Goal: Communication & Community: Share content

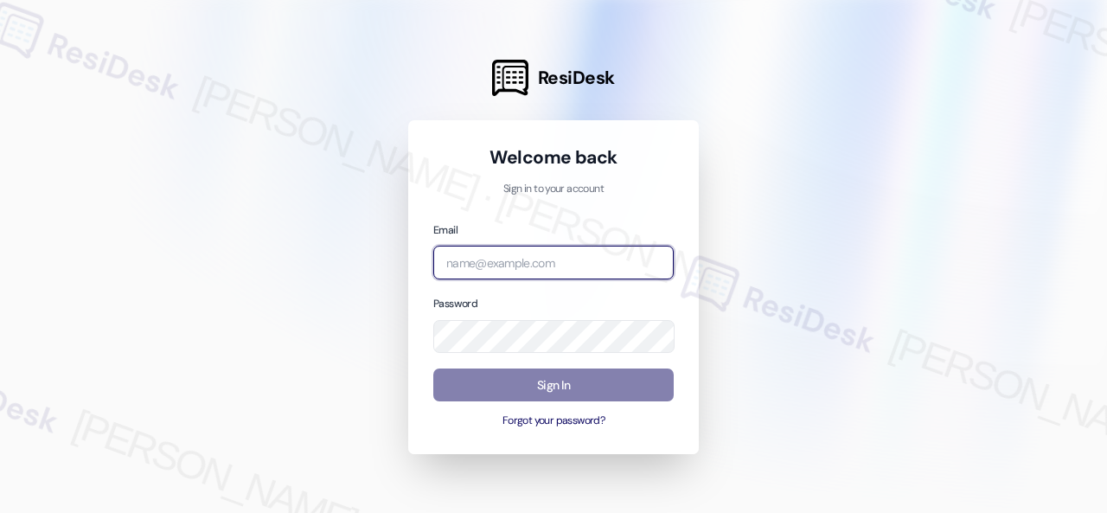
click at [481, 257] on input "email" at bounding box center [553, 263] width 240 height 34
paste input "automated-surveys-birchstone_residential-resen.fifteen@birchstone_[DOMAIN_NAME]"
type input "automated-surveys-birchstone_residential-resen.fifteen@birchstone_[DOMAIN_NAME]"
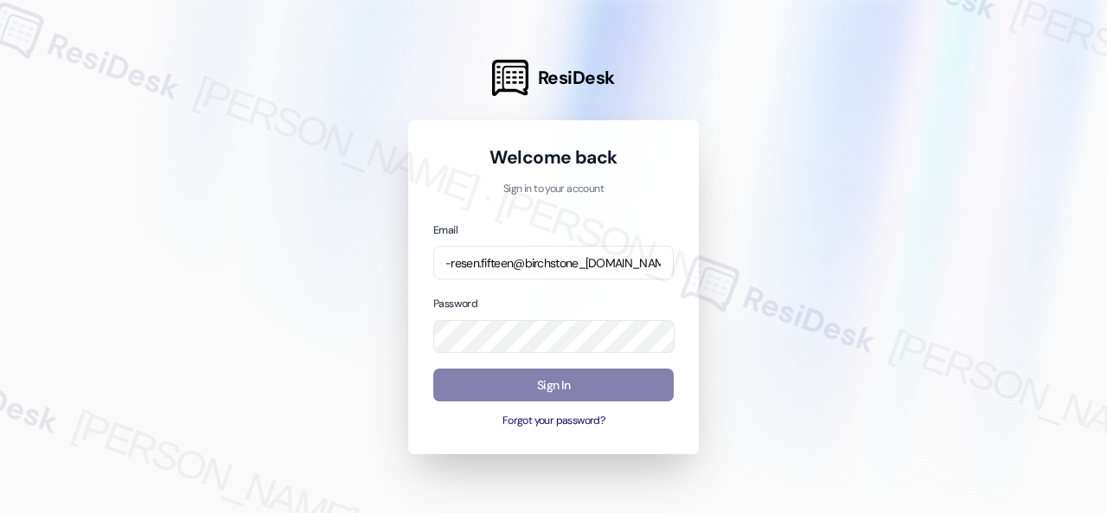
scroll to position [0, 0]
click at [778, 241] on div at bounding box center [553, 256] width 1107 height 513
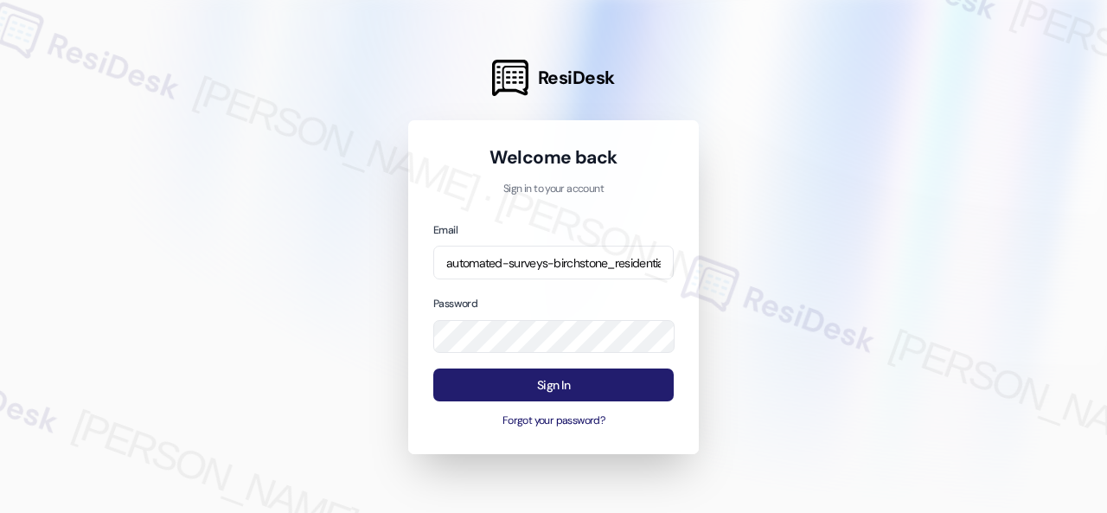
click at [516, 383] on button "Sign In" at bounding box center [553, 385] width 240 height 34
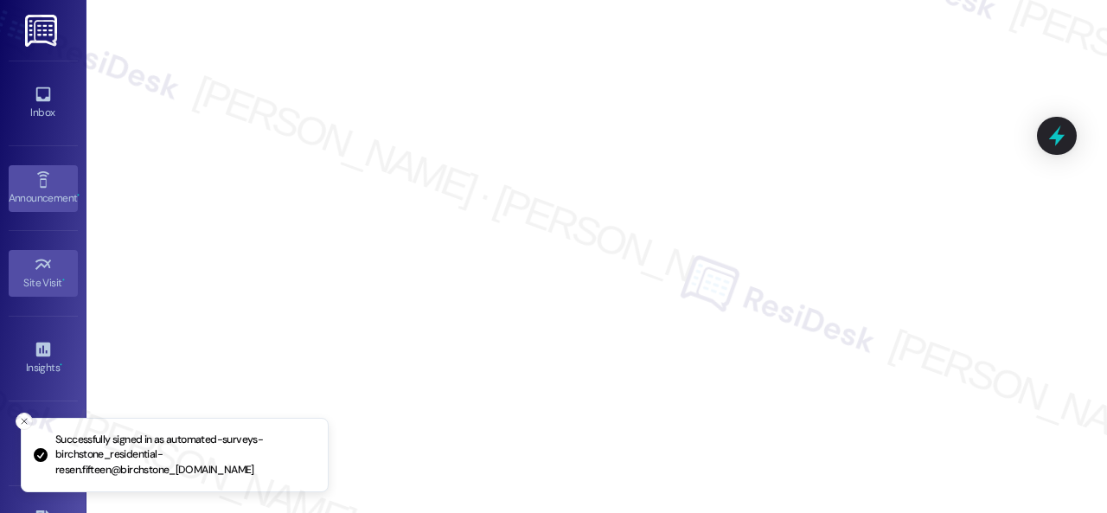
click at [40, 179] on icon at bounding box center [43, 179] width 19 height 19
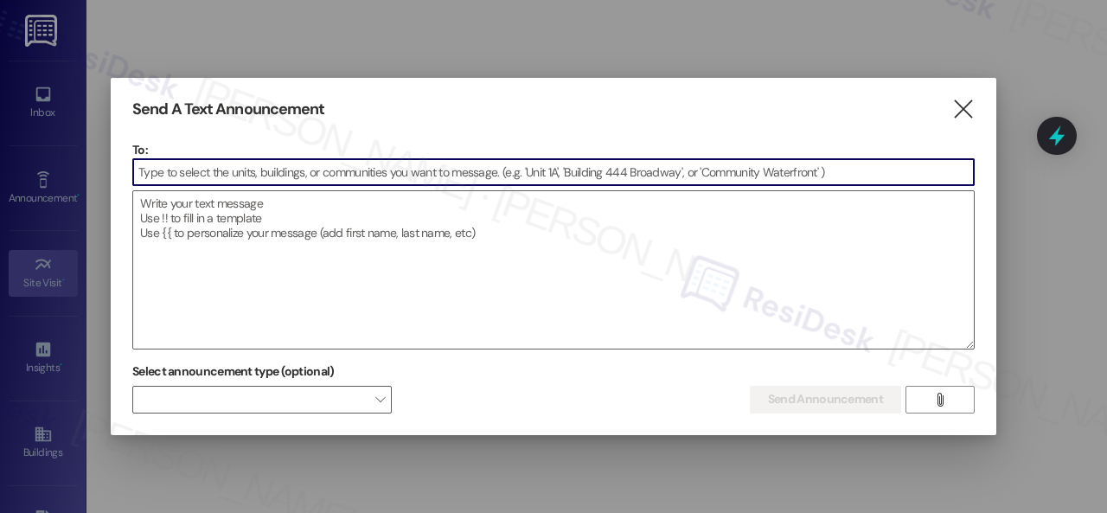
click at [266, 176] on input at bounding box center [553, 172] width 841 height 26
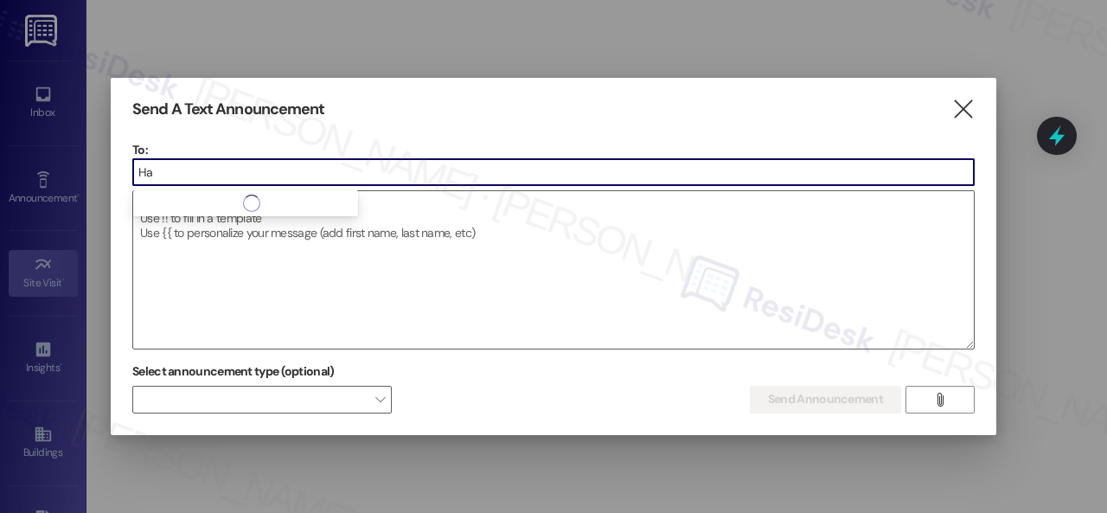
type input "H"
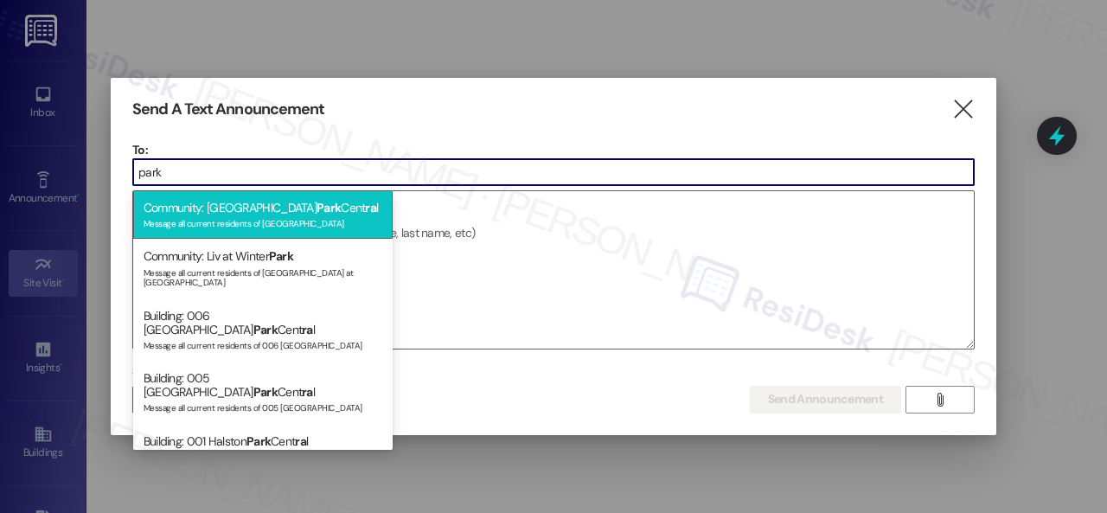
type input "park"
click at [237, 215] on div "Message all current residents of [GEOGRAPHIC_DATA]" at bounding box center [263, 222] width 239 height 15
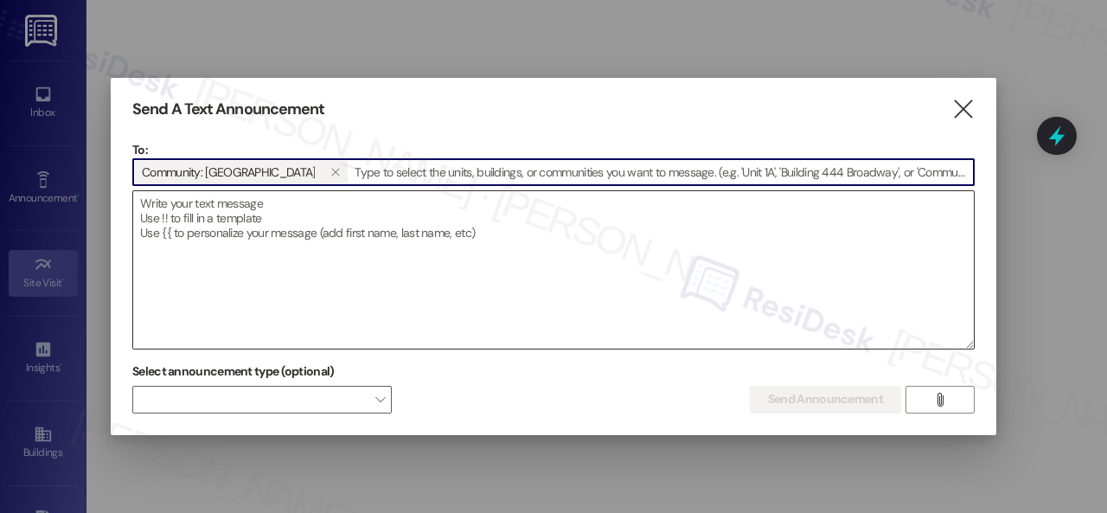
click at [232, 221] on textarea at bounding box center [553, 269] width 841 height 157
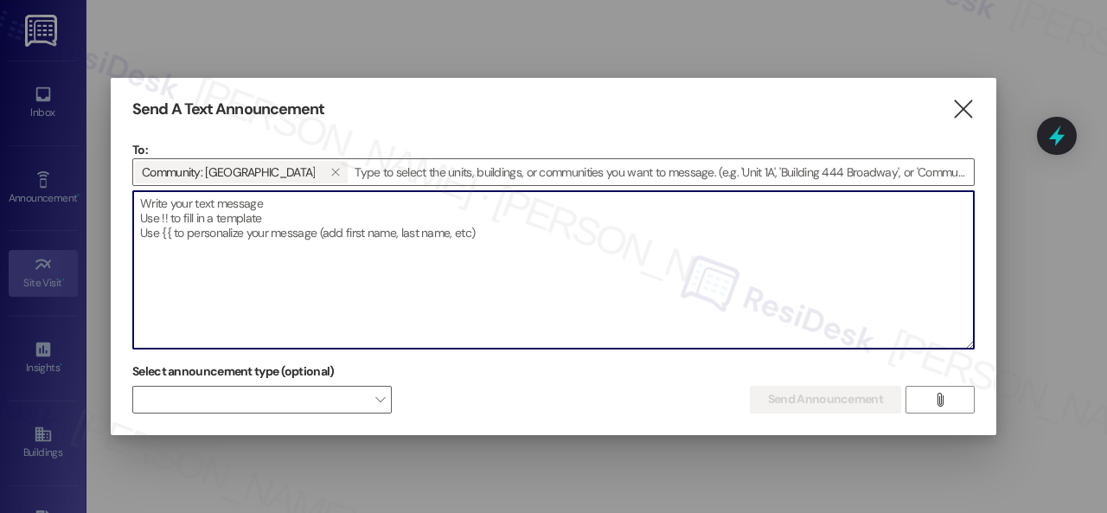
paste textarea "Hi {{first_name}}, 🚚 Son Pastelitos Food Truck is here [DATE], [DATE]! Stop by …"
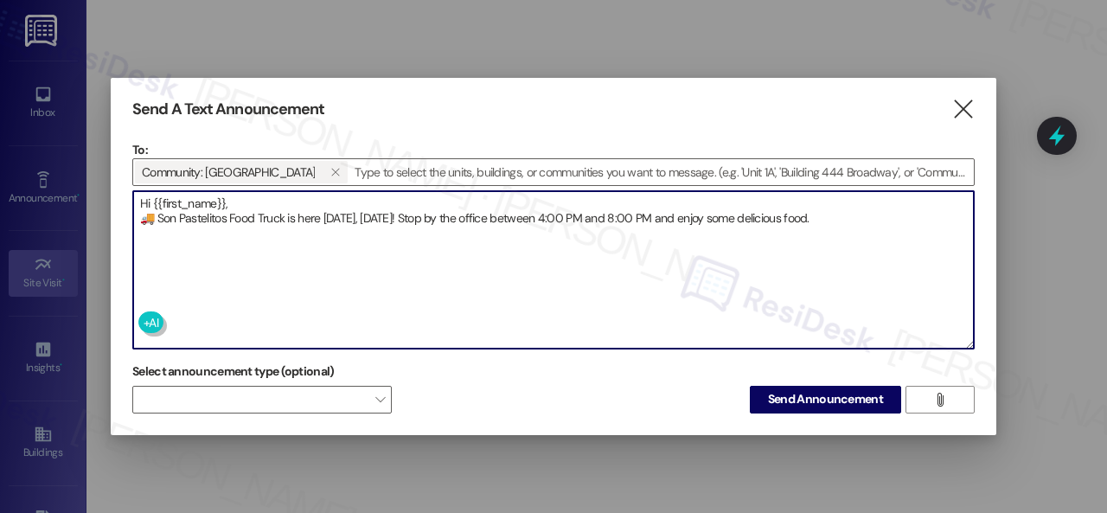
click at [252, 200] on textarea "Hi {{first_name}}, 🚚 Son Pastelitos Food Truck is here [DATE], [DATE]! Stop by …" at bounding box center [553, 269] width 841 height 157
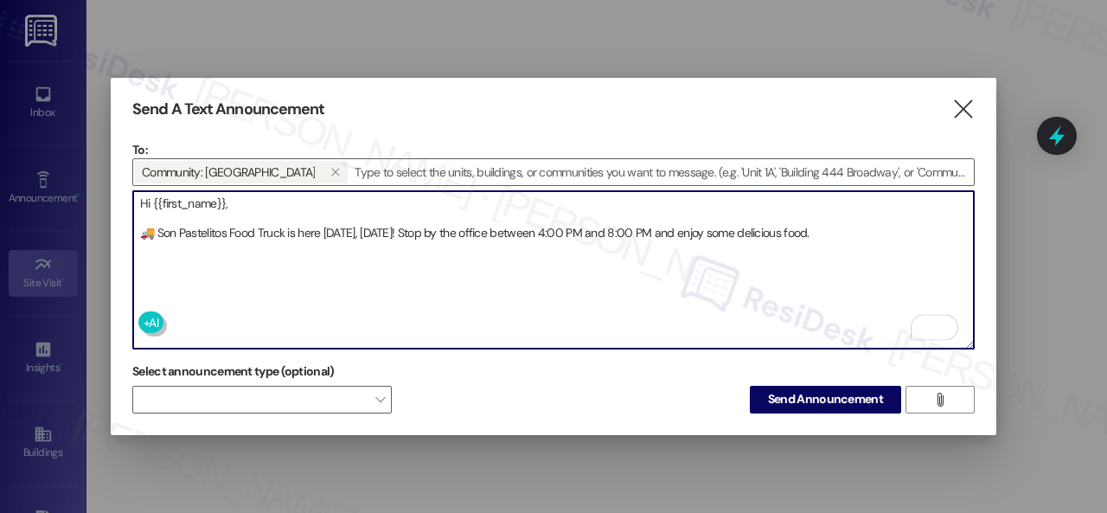
drag, startPoint x: 155, startPoint y: 227, endPoint x: 123, endPoint y: 226, distance: 32.1
click at [93, 226] on div "Send A Text Announcement  To: Community: [GEOGRAPHIC_DATA] Central   Drop im…" at bounding box center [553, 256] width 1107 height 513
type textarea "Hi {{first_name}}, 🚚 Son Pastelitos Food Truck is here [DATE], [DATE]! Stop by …"
click at [275, 399] on span at bounding box center [262, 400] width 260 height 28
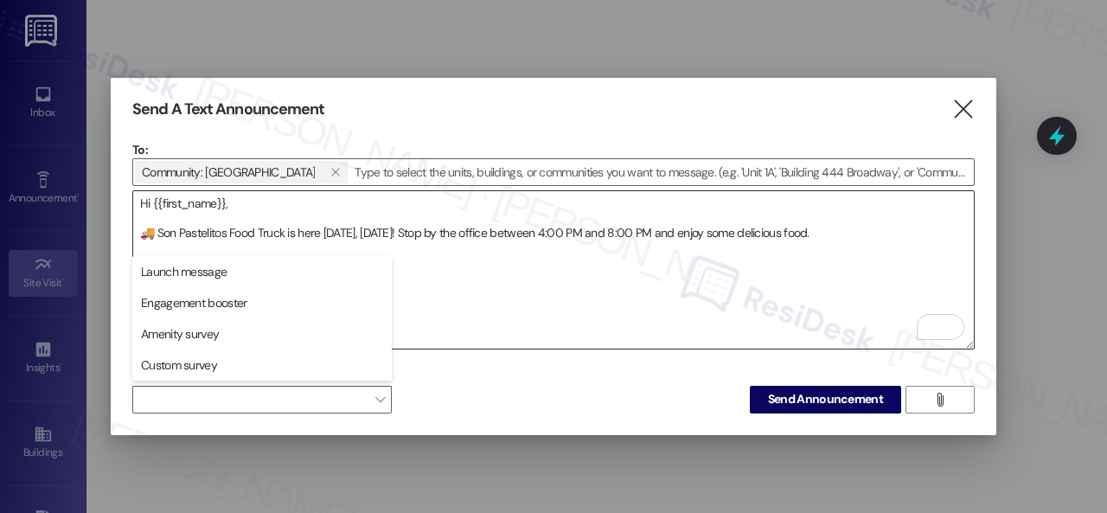
drag, startPoint x: 190, startPoint y: 362, endPoint x: 304, endPoint y: 342, distance: 115.2
click at [190, 362] on span "Custom survey" at bounding box center [179, 364] width 76 height 17
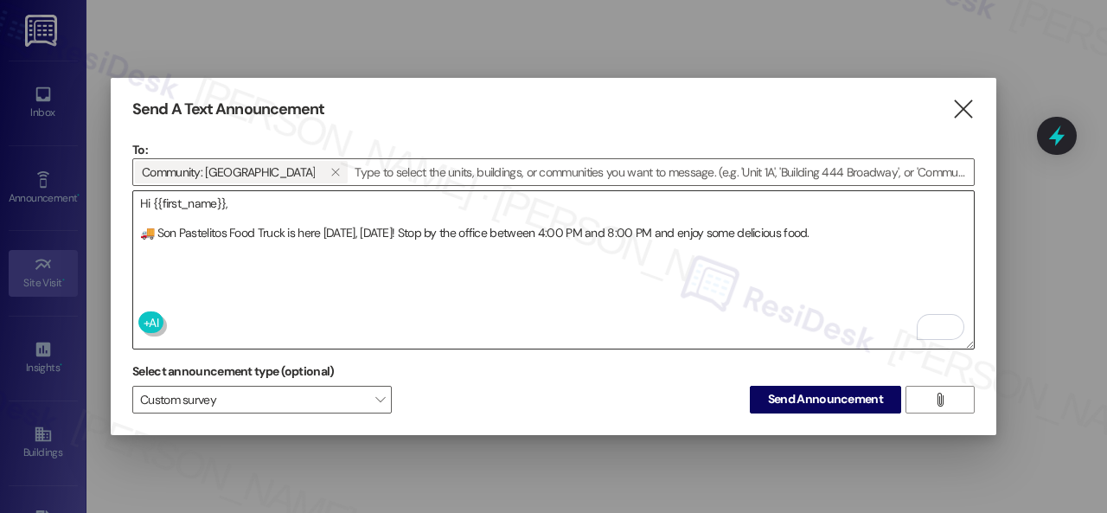
click at [540, 271] on textarea "Hi {{first_name}}, 🚚 Son Pastelitos Food Truck is here [DATE], [DATE]! Stop by …" at bounding box center [553, 269] width 841 height 157
click at [798, 401] on span "Send Announcement" at bounding box center [825, 399] width 115 height 18
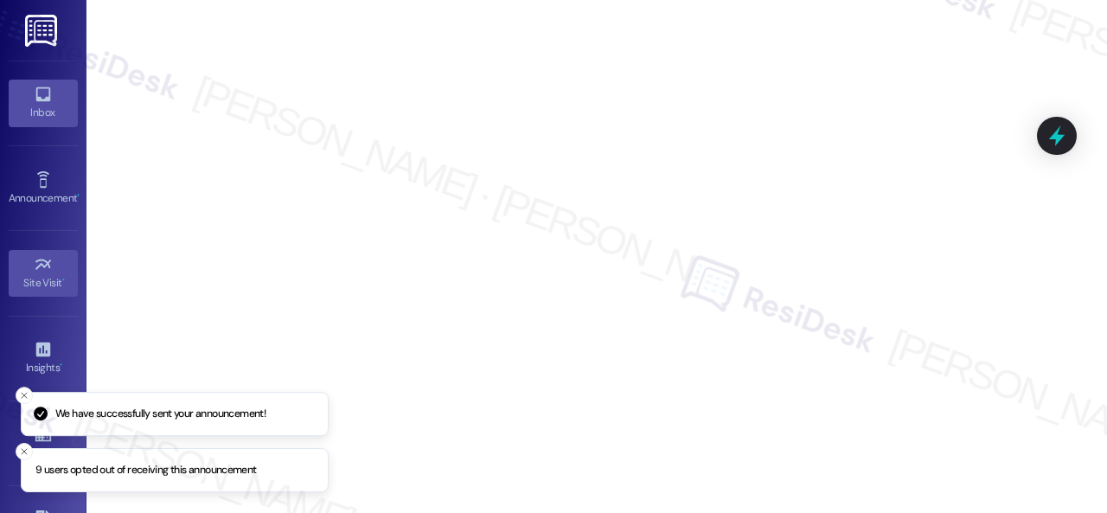
click at [47, 115] on div "Inbox" at bounding box center [43, 112] width 87 height 17
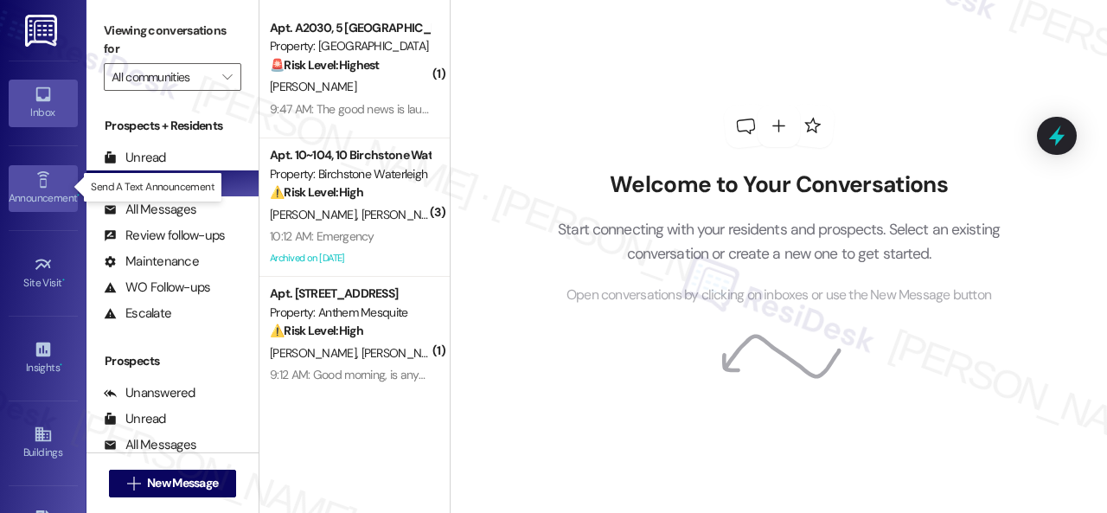
click at [34, 192] on div "Announcement •" at bounding box center [43, 197] width 87 height 17
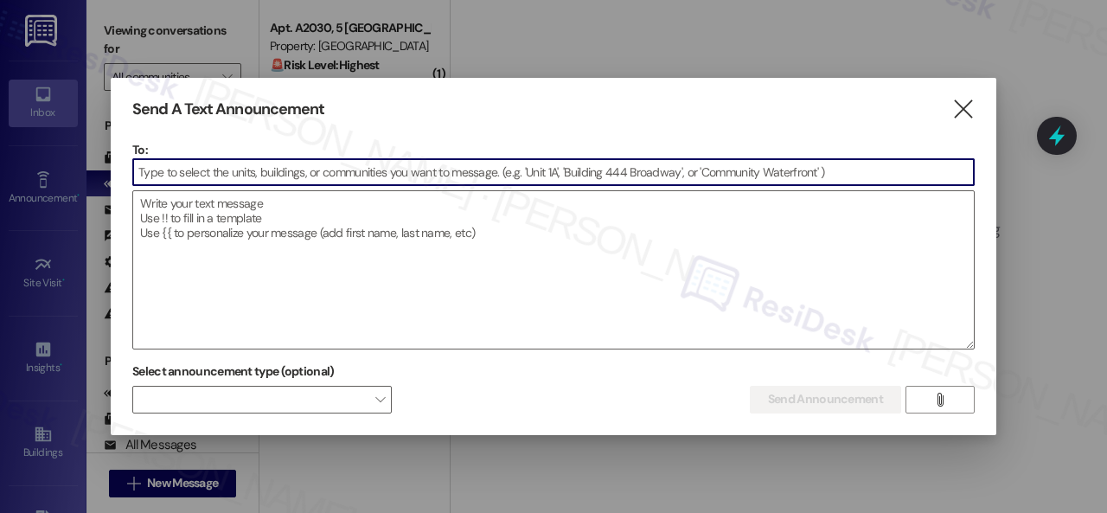
click at [239, 174] on input at bounding box center [553, 172] width 841 height 26
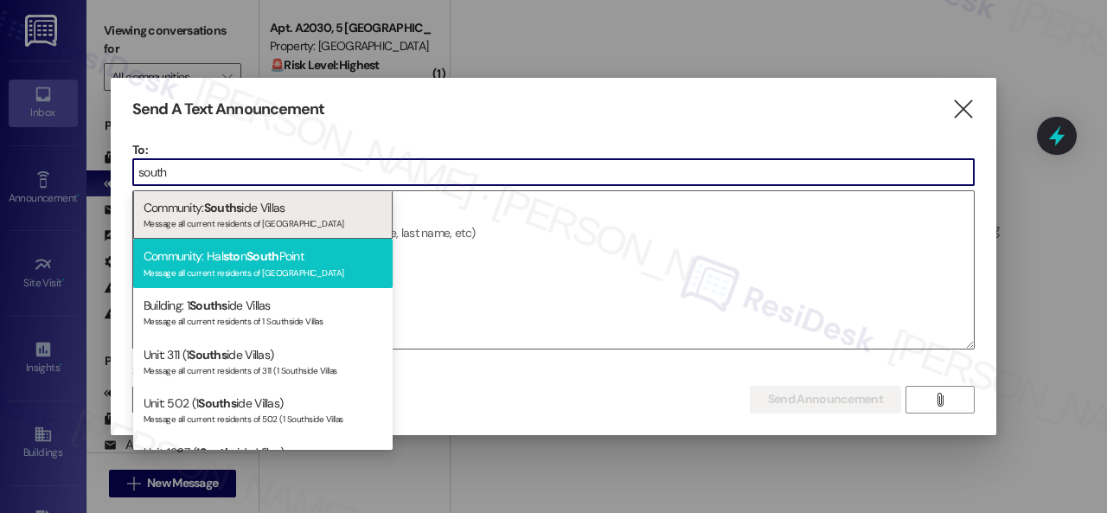
type input "south"
click at [216, 269] on div "Message all current residents of [GEOGRAPHIC_DATA]" at bounding box center [263, 271] width 239 height 15
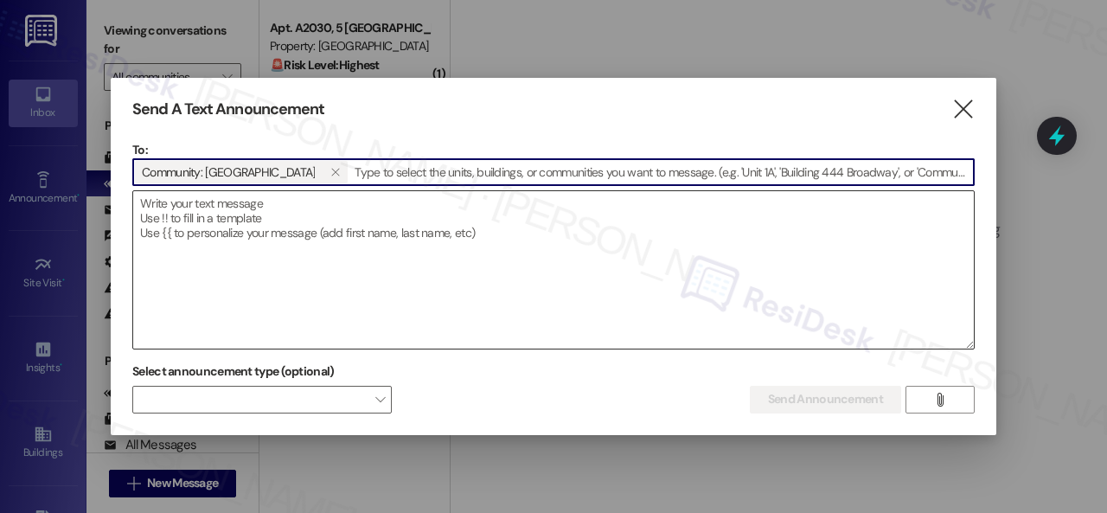
click at [228, 215] on textarea at bounding box center [553, 269] width 841 height 157
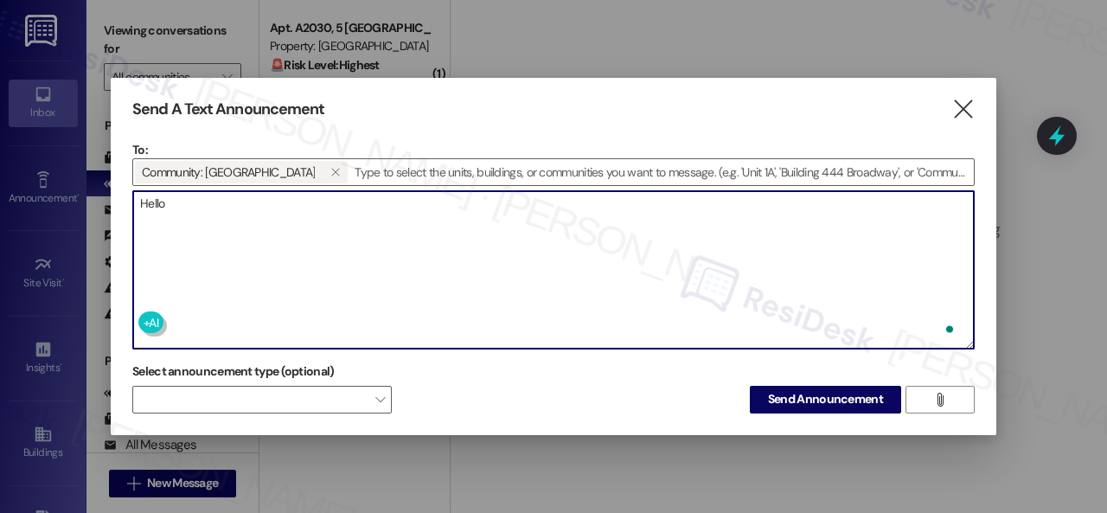
paste textarea "{{first_name}}"
paste textarea "Just checking in — did you get a chance to stop by"
paste textarea "we had at the community?"
click at [661, 194] on textarea "Hello {{first_name}}! 😊 Just checking in — did you get a chance to stop by Brea…" at bounding box center [553, 269] width 841 height 157
click at [818, 194] on textarea "Hello {{first_name}}! 😊 Just checking in — did you get a chance to stop by Brea…" at bounding box center [553, 269] width 841 height 157
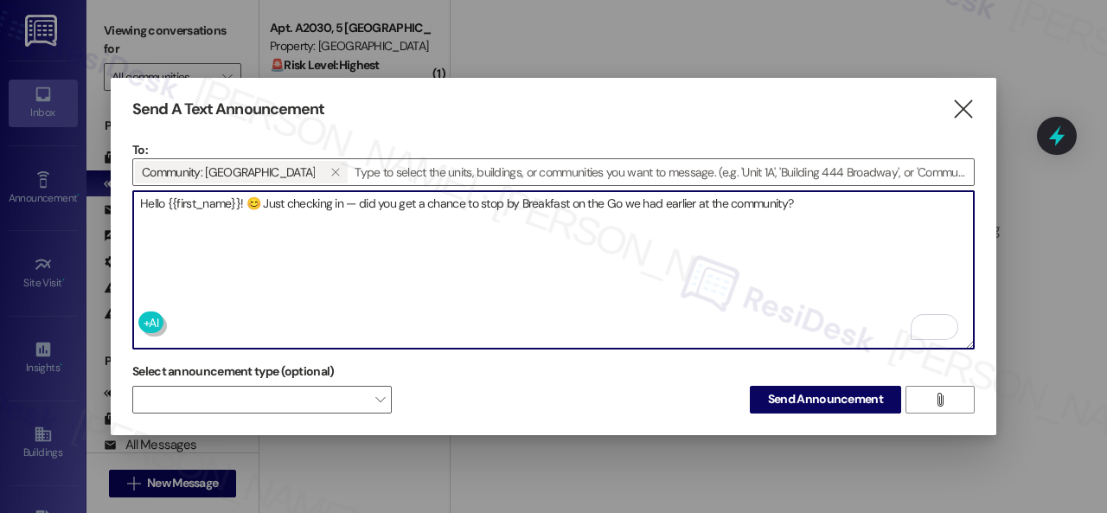
paste textarea "We’d love to hear what you thought! 🍴👍 Feel free to reply with any feedback."
drag, startPoint x: 184, startPoint y: 209, endPoint x: 206, endPoint y: 207, distance: 21.8
click at [206, 207] on textarea "Hello {{first_name}}! 😊 Just checking in — did you get a chance to stop by Brea…" at bounding box center [553, 269] width 841 height 157
click at [180, 212] on textarea "Hello {{first_name}}! 😊 Just checking in — did you get a chance to stop by Brea…" at bounding box center [553, 269] width 841 height 157
click at [182, 214] on textarea "Hello {{first_name}}! 😊 Just checking in — did you get a chance to stop by Brea…" at bounding box center [553, 269] width 841 height 157
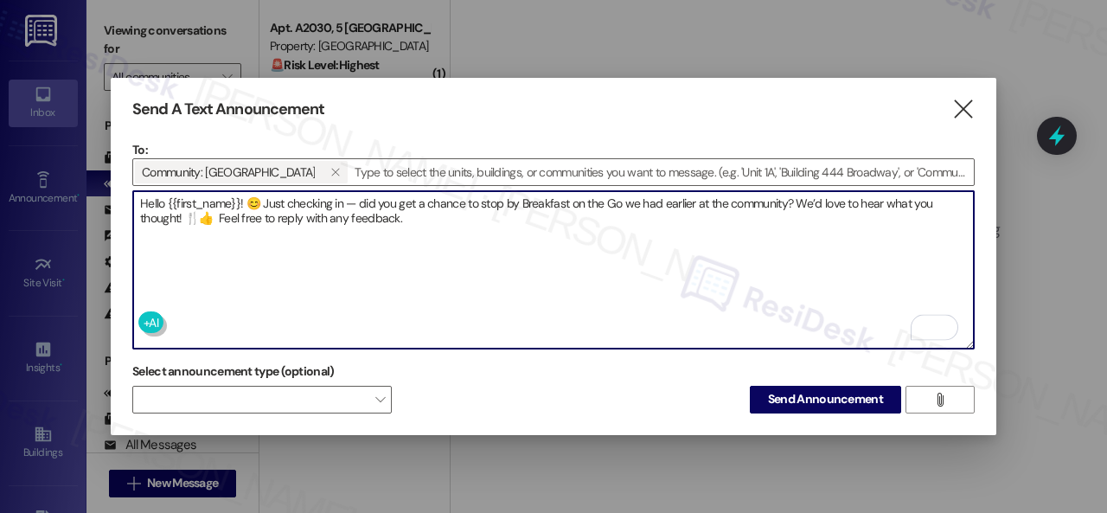
click at [208, 209] on textarea "Hello {{first_name}}! 😊 Just checking in — did you get a chance to stop by Brea…" at bounding box center [553, 269] width 841 height 157
type textarea "Hello {{first_name}}! 😊 Just checking in — did you get a chance to stop by Brea…"
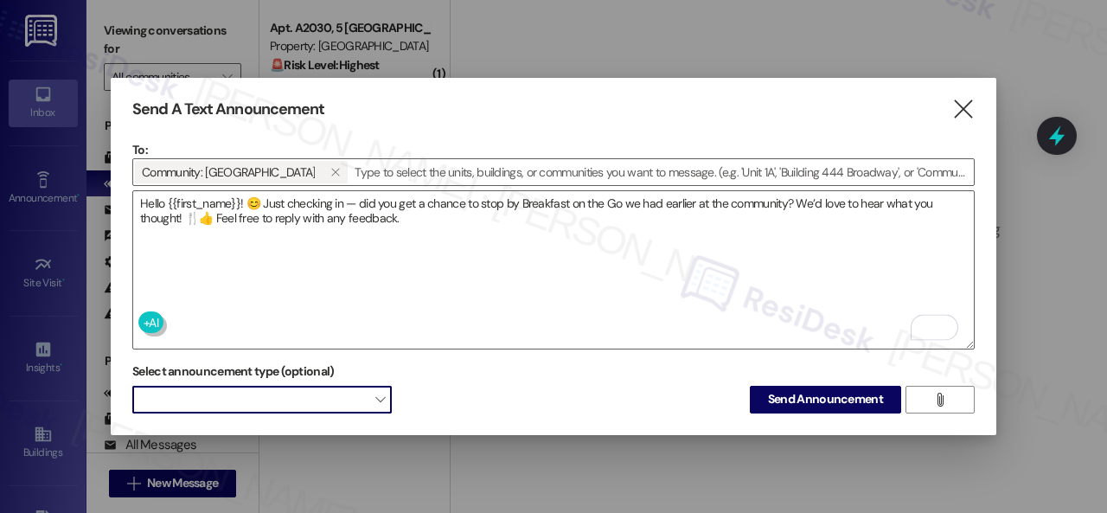
click at [306, 388] on span at bounding box center [262, 400] width 260 height 28
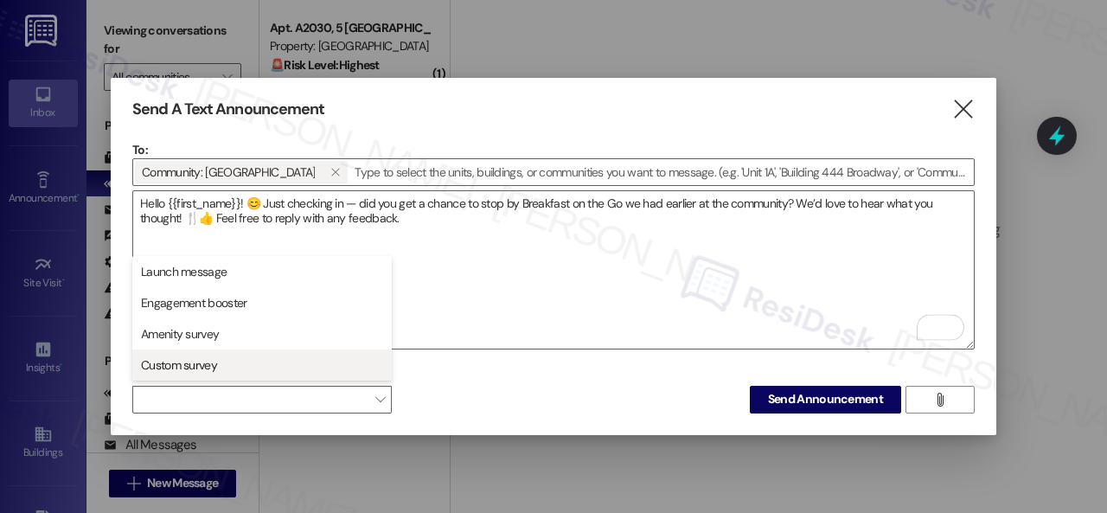
click at [213, 364] on span "Custom survey" at bounding box center [179, 364] width 76 height 17
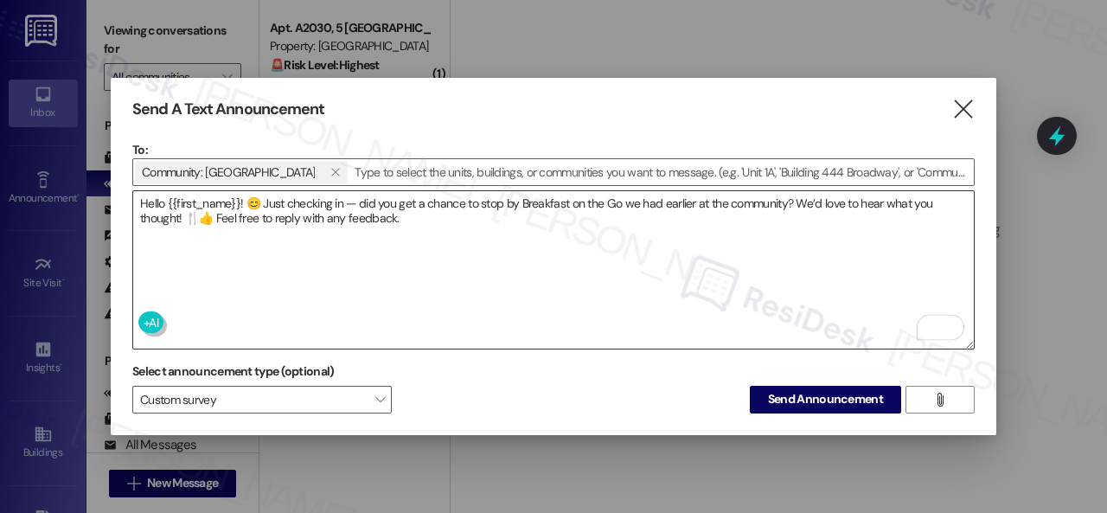
click at [458, 247] on textarea "Hello {{first_name}}! 😊 Just checking in — did you get a chance to stop by Brea…" at bounding box center [553, 269] width 841 height 157
click at [784, 401] on span "Send Announcement" at bounding box center [825, 399] width 115 height 18
